Goal: Task Accomplishment & Management: Complete application form

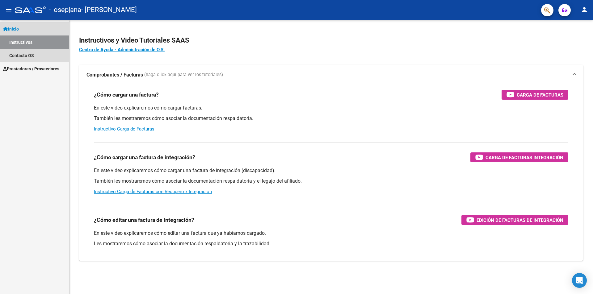
click at [19, 27] on span "Inicio" at bounding box center [11, 29] width 16 height 7
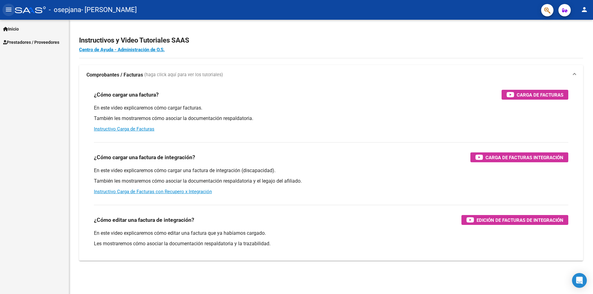
click at [8, 11] on mat-icon "menu" at bounding box center [8, 9] width 7 height 7
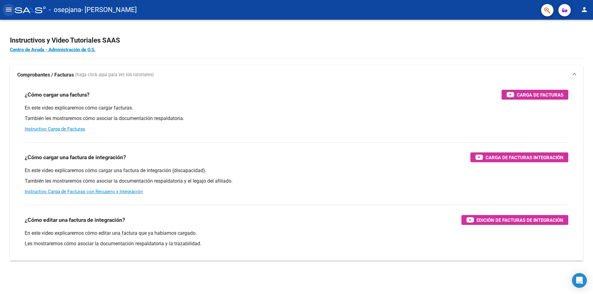
click at [8, 11] on mat-icon "menu" at bounding box center [8, 9] width 7 height 7
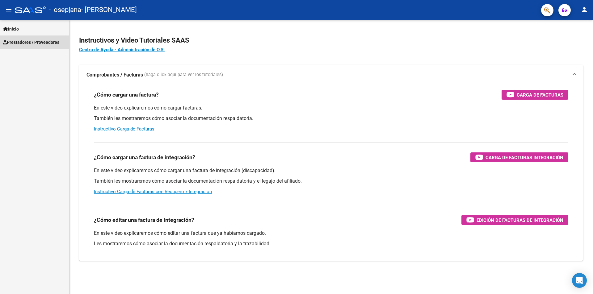
click at [20, 42] on span "Prestadores / Proveedores" at bounding box center [31, 42] width 56 height 7
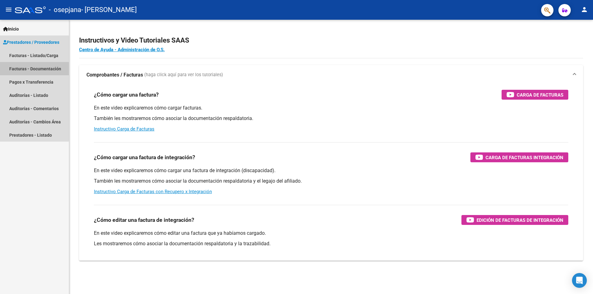
drag, startPoint x: 27, startPoint y: 64, endPoint x: 27, endPoint y: 56, distance: 7.1
click at [27, 56] on link "Facturas - Listado/Carga" at bounding box center [34, 55] width 69 height 13
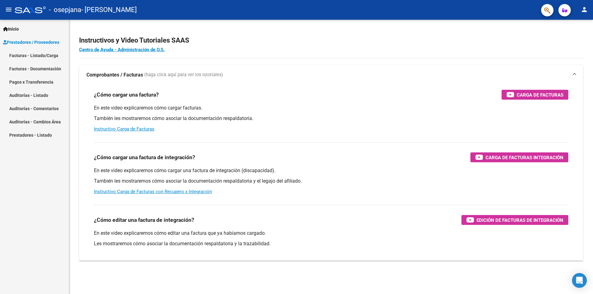
click at [27, 54] on link "Facturas - Listado/Carga" at bounding box center [34, 55] width 69 height 13
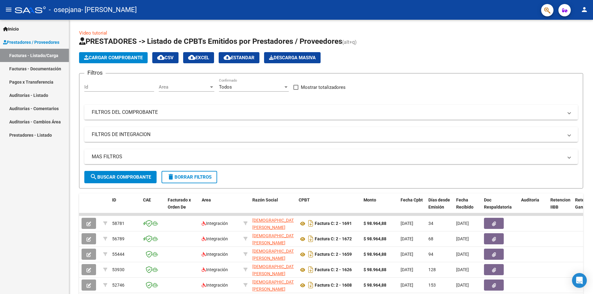
click at [115, 56] on span "Cargar Comprobante" at bounding box center [113, 58] width 59 height 6
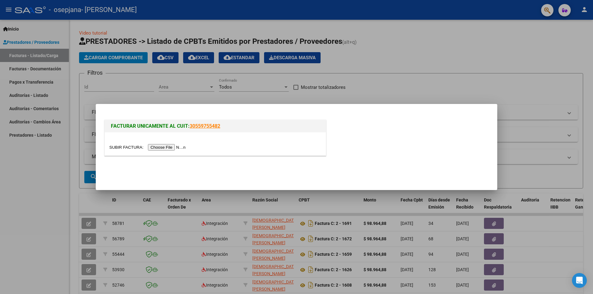
click at [161, 146] on input "file" at bounding box center [148, 147] width 78 height 6
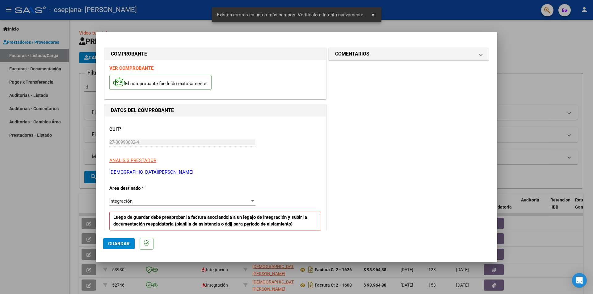
scroll to position [108, 0]
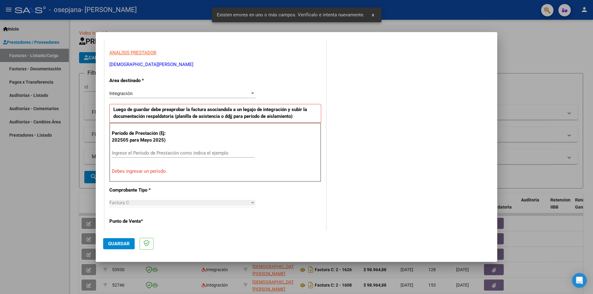
click at [214, 150] on input "Ingrese el Período de Prestación como indica el ejemplo" at bounding box center [183, 153] width 143 height 6
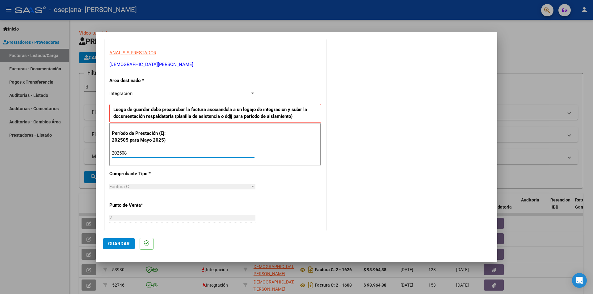
type input "202508"
click at [118, 242] on span "Guardar" at bounding box center [119, 244] width 22 height 6
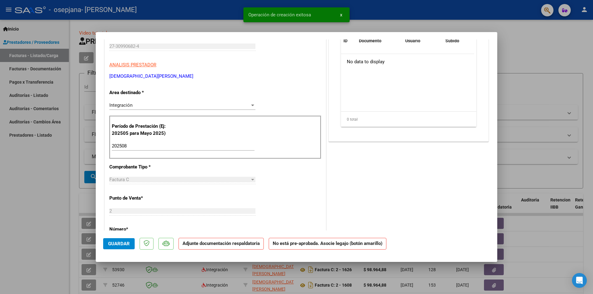
scroll to position [0, 0]
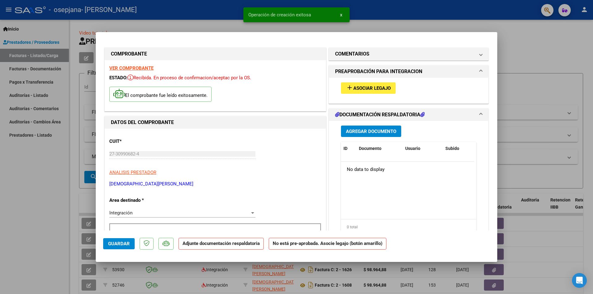
click at [353, 88] on span "Asociar Legajo" at bounding box center [371, 88] width 37 height 6
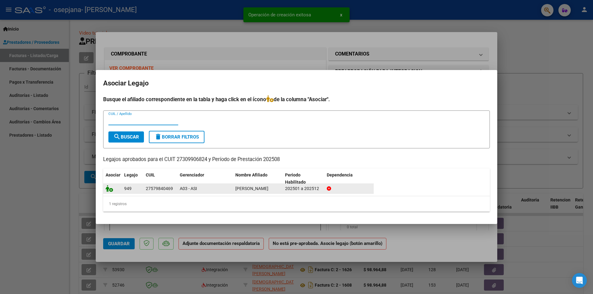
click at [108, 189] on icon at bounding box center [109, 188] width 7 height 7
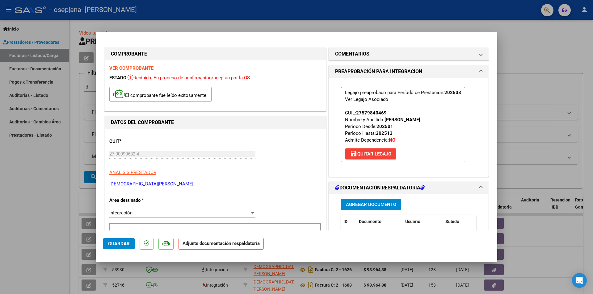
click at [356, 206] on span "Agregar Documento" at bounding box center [371, 205] width 50 height 6
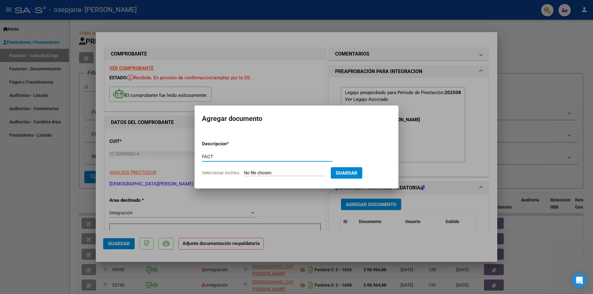
type input "FACT"
click at [295, 170] on form "Descripcion * FACT Escriba aquí una descripcion Seleccionar Archivo Guardar" at bounding box center [296, 158] width 189 height 45
click at [293, 175] on input "Seleccionar Archivo" at bounding box center [285, 173] width 82 height 6
type input "C:\fakepath\27309906824_011_00002_00001708.pdf"
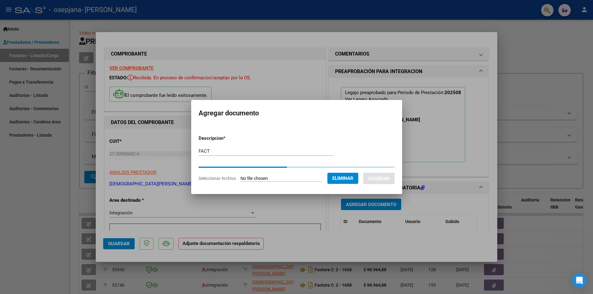
click at [360, 172] on form "Descripcion * FACT Escriba aquí una descripcion Seleccionar Archivo Eliminar Gu…" at bounding box center [296, 158] width 196 height 56
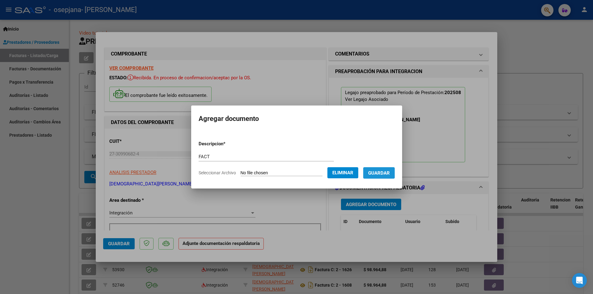
click at [377, 170] on span "Guardar" at bounding box center [379, 173] width 22 height 6
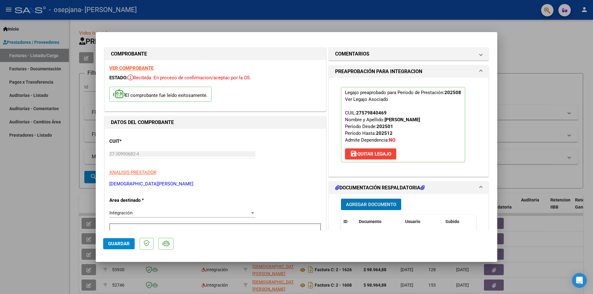
click at [389, 207] on span "Agregar Documento" at bounding box center [371, 205] width 50 height 6
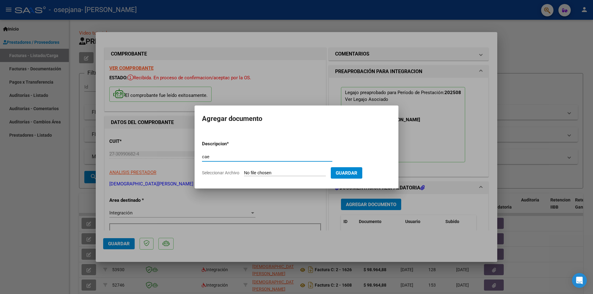
type input "cae"
click at [255, 174] on input "Seleccionar Archivo" at bounding box center [285, 173] width 82 height 6
type input "C:\fakepath\Constatación de Comprobantes _ AFIP.pdf"
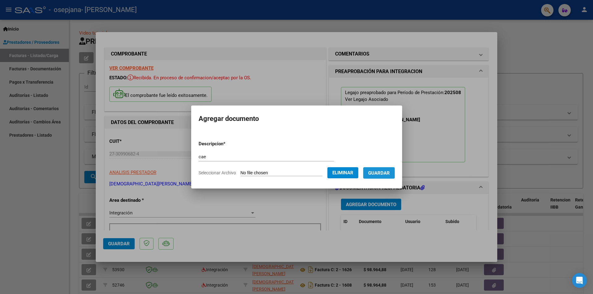
click at [387, 173] on span "Guardar" at bounding box center [379, 173] width 22 height 6
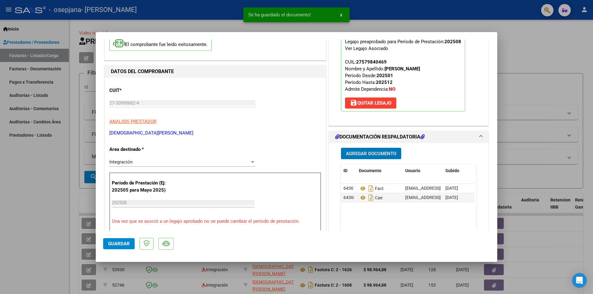
scroll to position [62, 0]
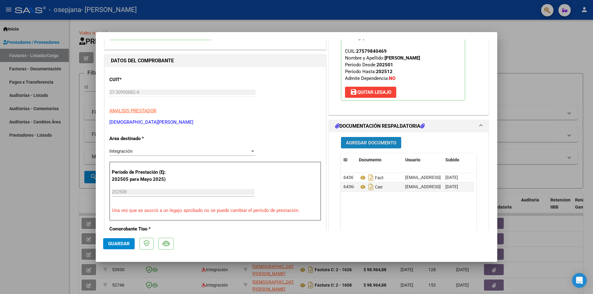
click at [366, 141] on span "Agregar Documento" at bounding box center [371, 143] width 50 height 6
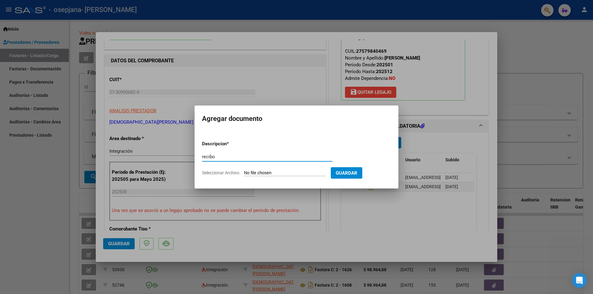
type input "recibo"
click at [290, 173] on input "Seleccionar Archivo" at bounding box center [285, 173] width 82 height 6
type input "C:\fakepath\recibo.pdf"
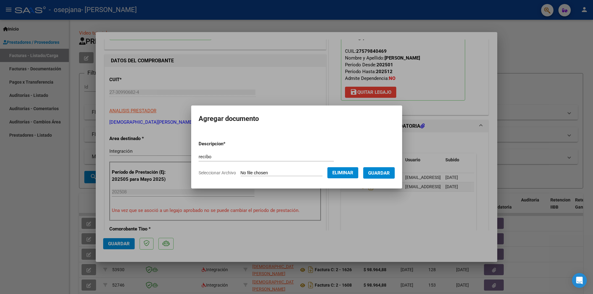
click at [384, 175] on span "Guardar" at bounding box center [379, 173] width 22 height 6
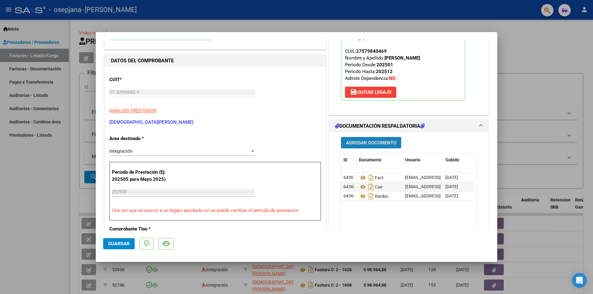
click at [362, 142] on span "Agregar Documento" at bounding box center [371, 143] width 50 height 6
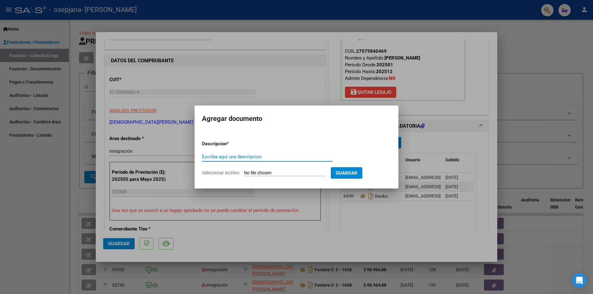
click at [257, 161] on div "Escriba aquí una descripcion" at bounding box center [267, 156] width 130 height 9
click at [255, 156] on input "Escriba aquí una descripcion" at bounding box center [267, 157] width 130 height 6
type input "as"
click at [255, 174] on input "Seleccionar Archivo" at bounding box center [285, 173] width 82 height 6
click at [298, 172] on input "Seleccionar Archivo" at bounding box center [285, 173] width 82 height 6
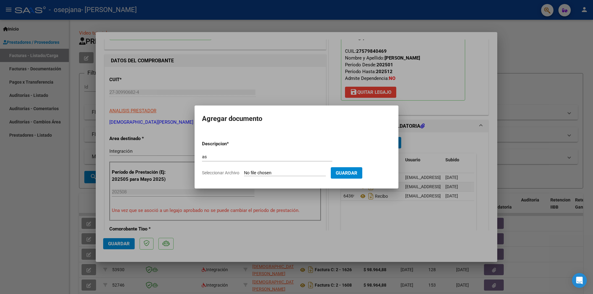
type input "C:\fakepath\Archivo_escaneado_20250907-1904 (1).pdf"
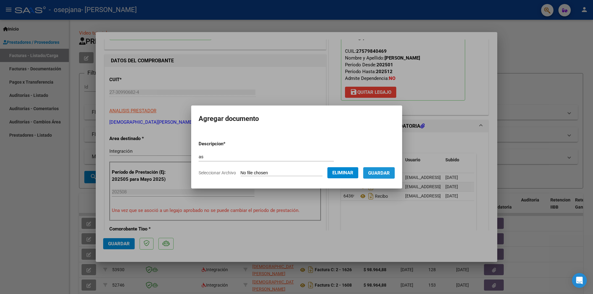
click at [387, 170] on span "Guardar" at bounding box center [379, 173] width 22 height 6
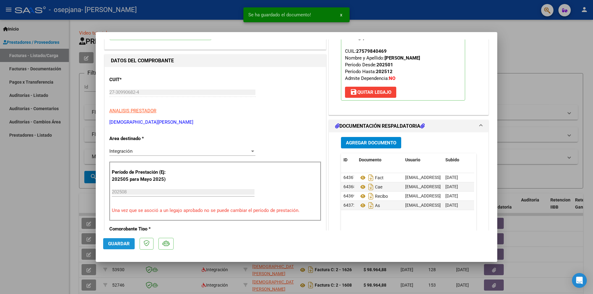
click at [117, 243] on span "Guardar" at bounding box center [119, 244] width 22 height 6
